Goal: Use online tool/utility: Utilize a website feature to perform a specific function

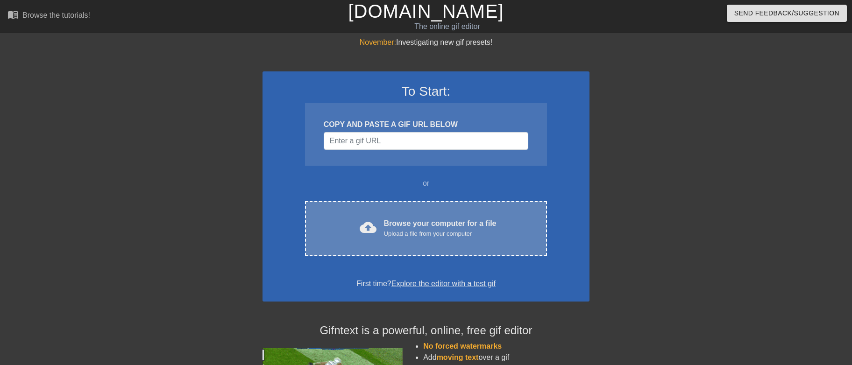
click at [487, 224] on div "Browse your computer for a file Upload a file from your computer" at bounding box center [440, 228] width 113 height 21
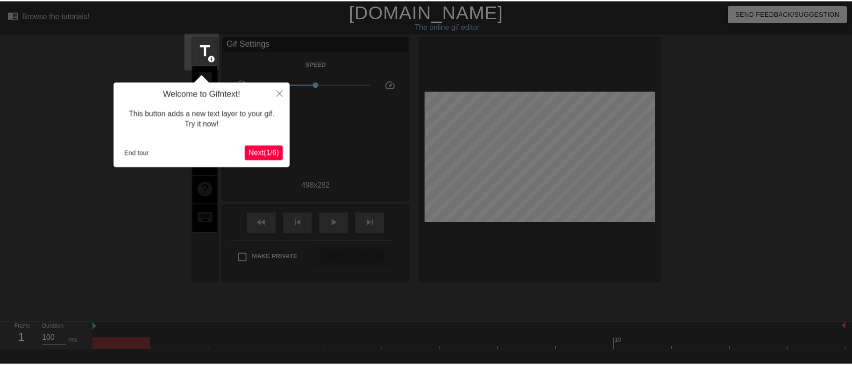
scroll to position [23, 0]
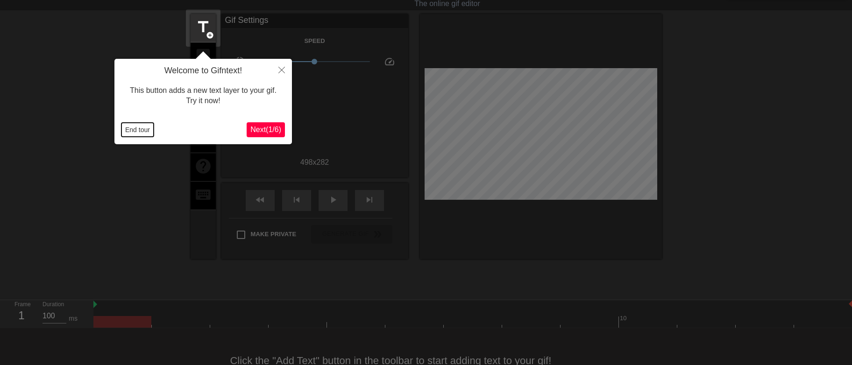
click at [136, 130] on button "End tour" at bounding box center [137, 130] width 32 height 14
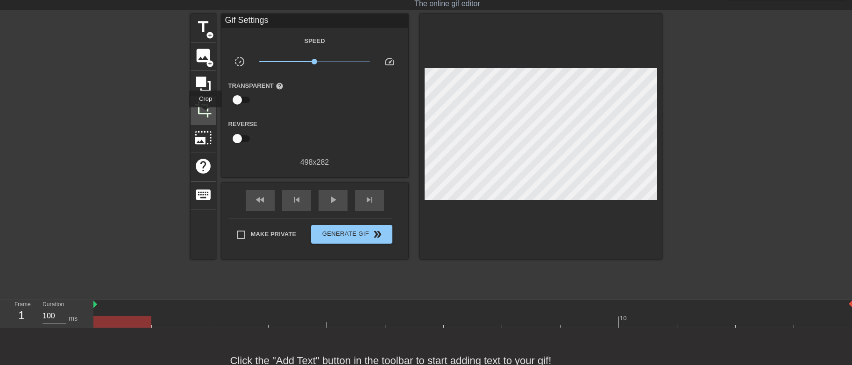
click at [207, 114] on span "crop" at bounding box center [203, 109] width 18 height 18
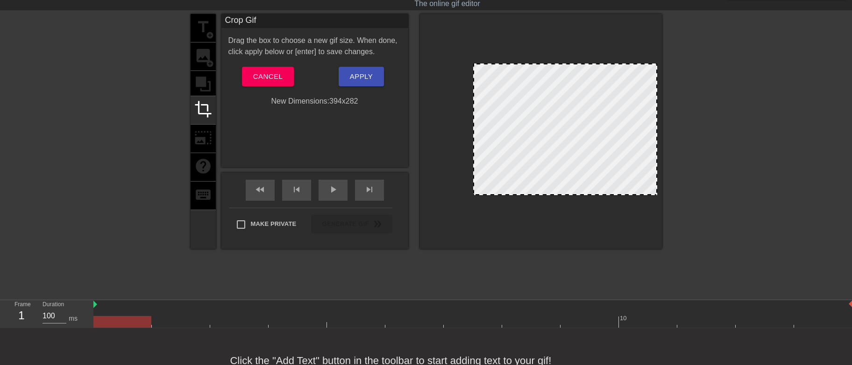
drag, startPoint x: 425, startPoint y: 127, endPoint x: 474, endPoint y: 130, distance: 48.7
drag, startPoint x: 657, startPoint y: 98, endPoint x: 644, endPoint y: 100, distance: 12.9
click at [644, 100] on div at bounding box center [541, 131] width 242 height 235
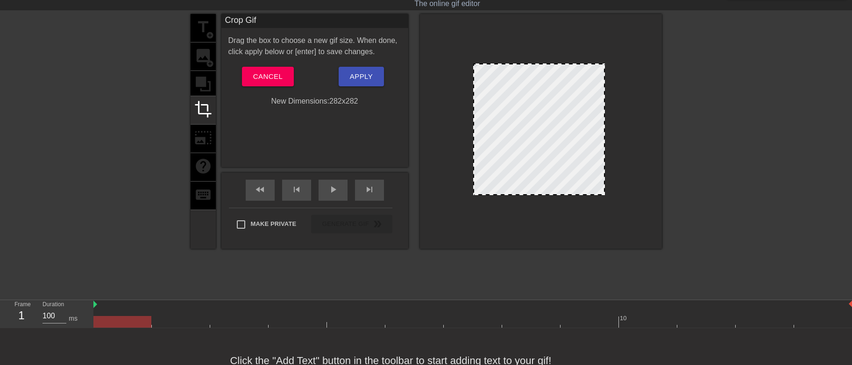
drag, startPoint x: 656, startPoint y: 101, endPoint x: 603, endPoint y: 107, distance: 52.6
click at [585, 104] on div at bounding box center [542, 130] width 132 height 132
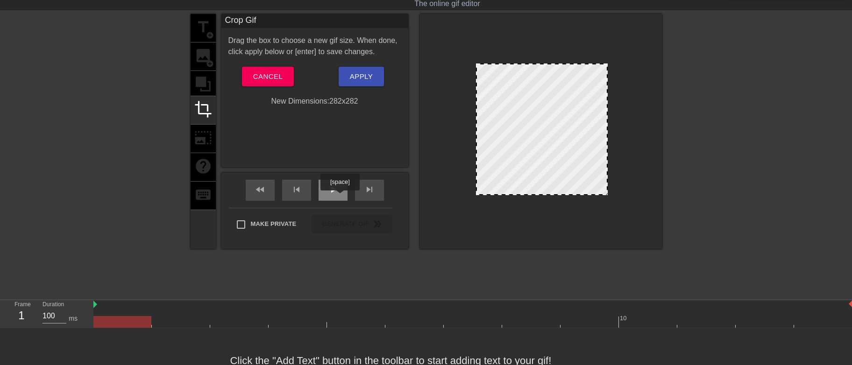
click at [340, 193] on div "play_arrow" at bounding box center [333, 190] width 29 height 21
click at [372, 79] on span "Apply" at bounding box center [361, 77] width 23 height 12
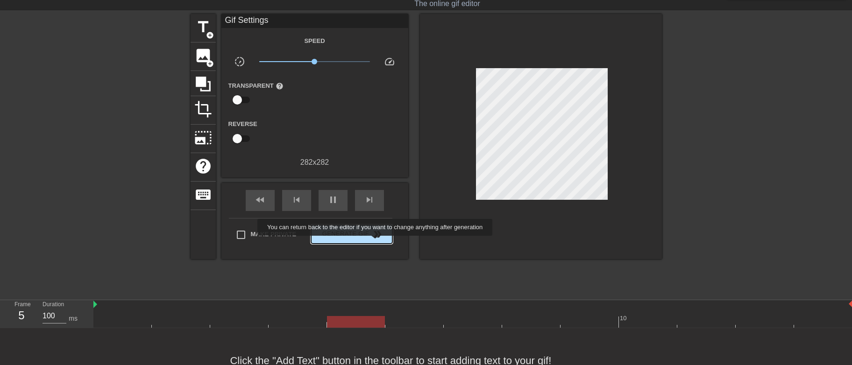
click at [374, 239] on span "double_arrow" at bounding box center [377, 234] width 11 height 11
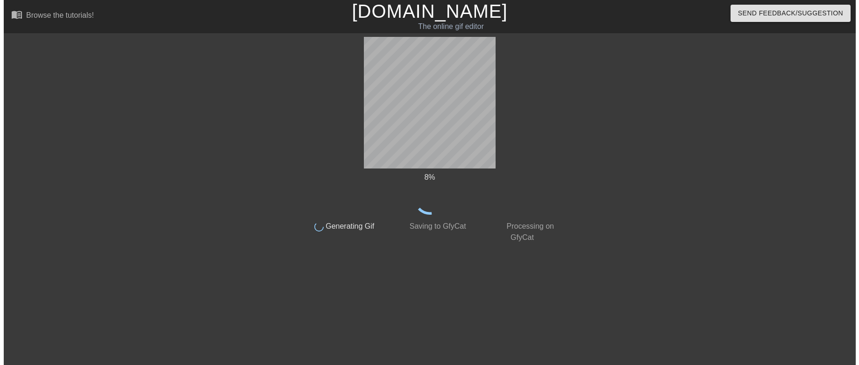
scroll to position [0, 0]
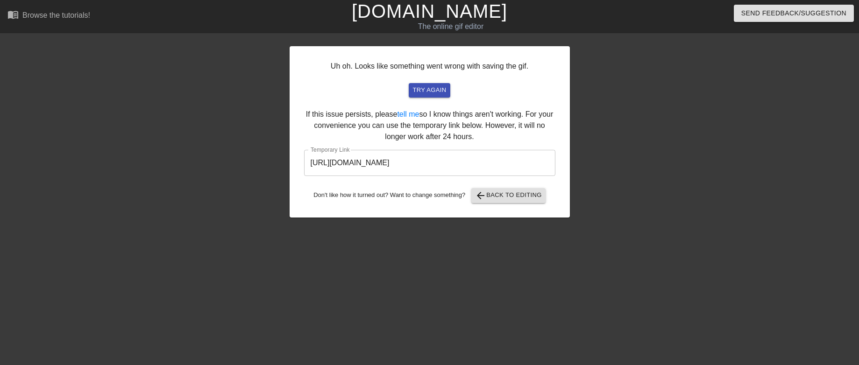
click at [436, 161] on input "[URL][DOMAIN_NAME]" at bounding box center [429, 163] width 251 height 26
